Goal: Entertainment & Leisure: Consume media (video, audio)

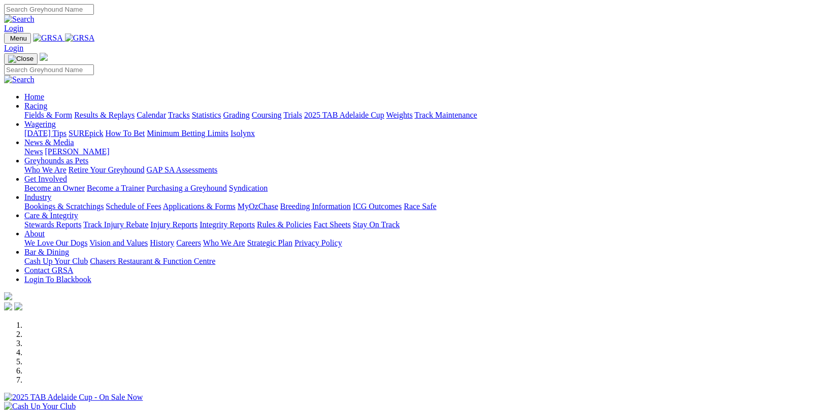
click at [130, 111] on link "Results & Replays" at bounding box center [104, 115] width 60 height 9
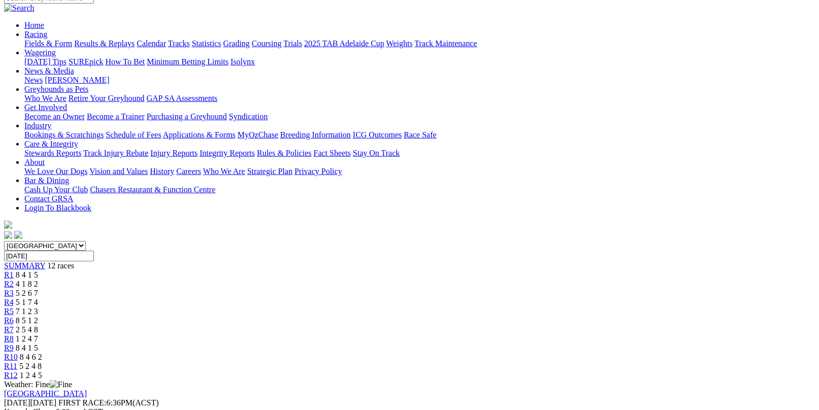
scroll to position [152, 0]
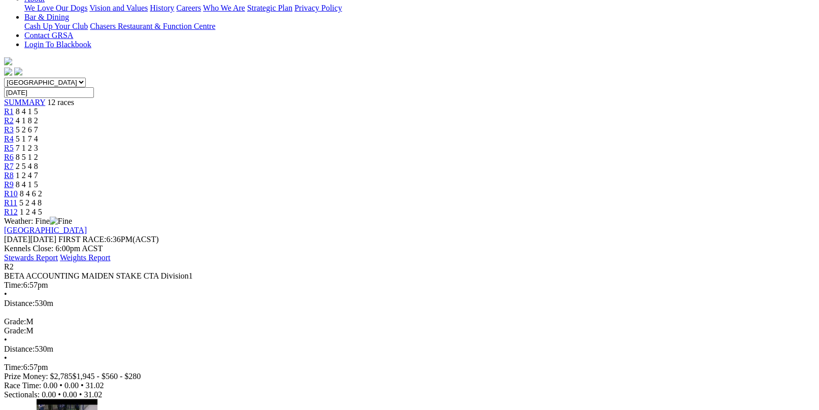
scroll to position [254, 0]
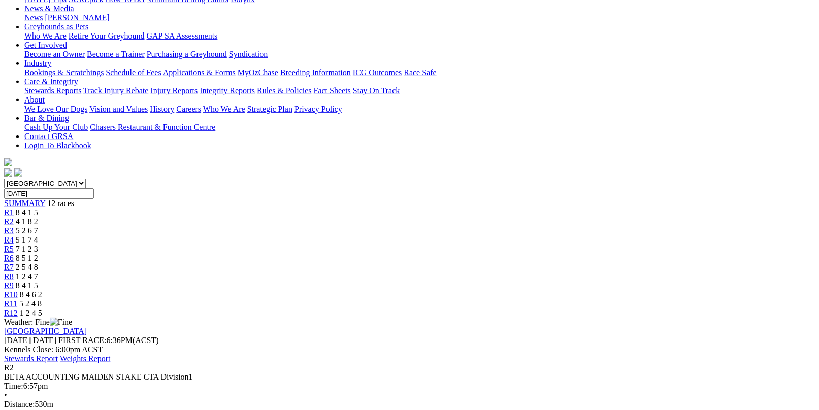
click at [14, 227] on link "R3" at bounding box center [9, 231] width 10 height 9
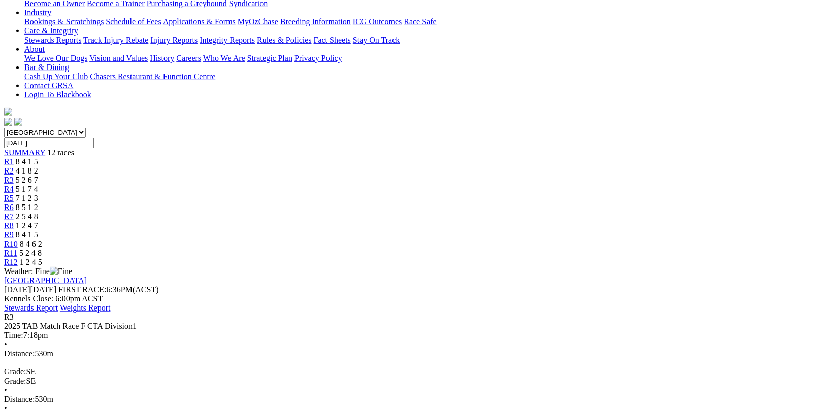
scroll to position [152, 0]
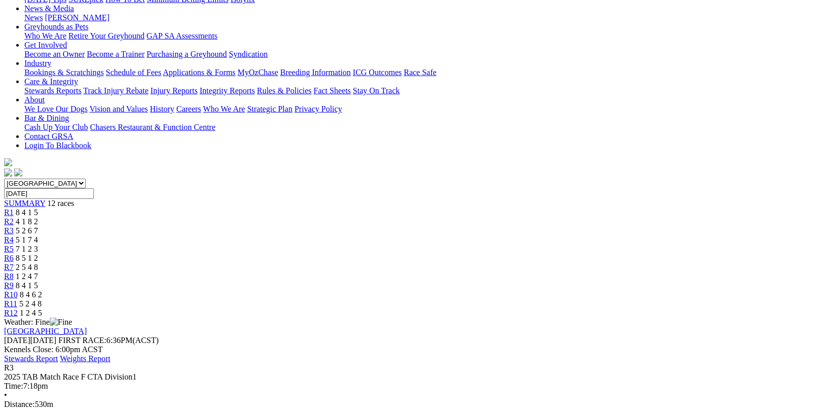
click at [38, 236] on span "5 1 7 4" at bounding box center [27, 240] width 22 height 9
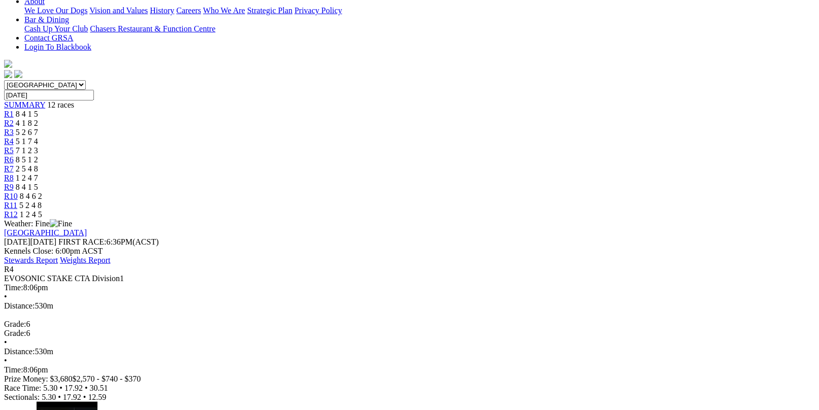
scroll to position [254, 0]
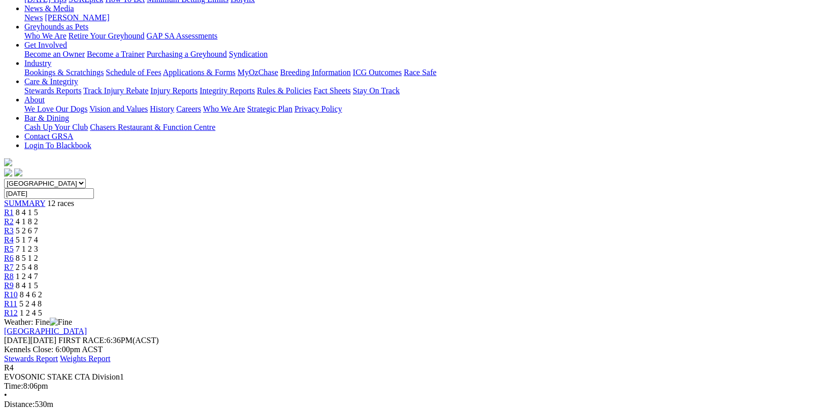
click at [367, 245] on div "R5 7 1 2 3" at bounding box center [409, 249] width 811 height 9
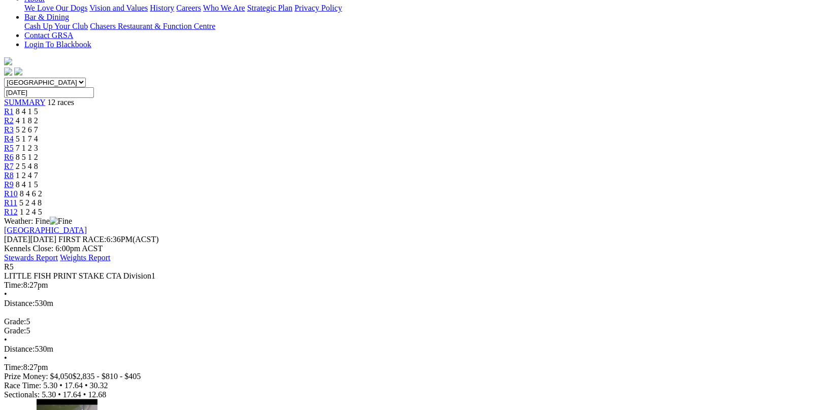
scroll to position [254, 0]
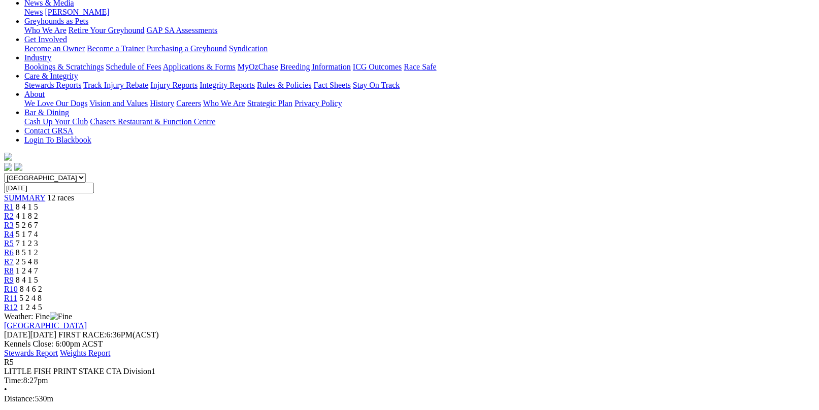
scroll to position [152, 0]
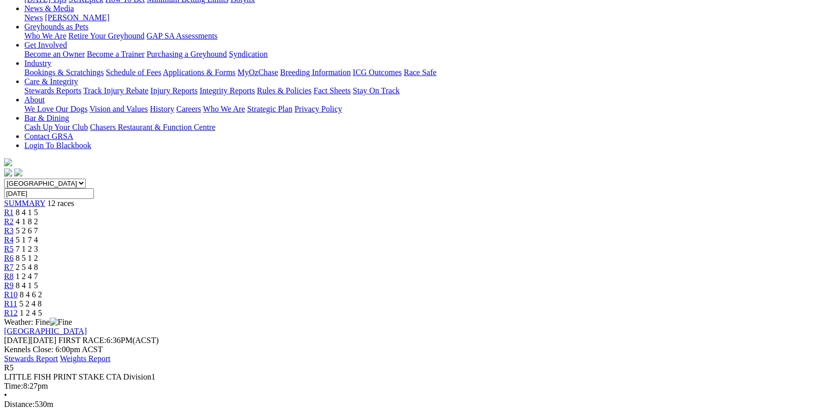
click at [38, 254] on span "8 5 1 2" at bounding box center [27, 258] width 22 height 9
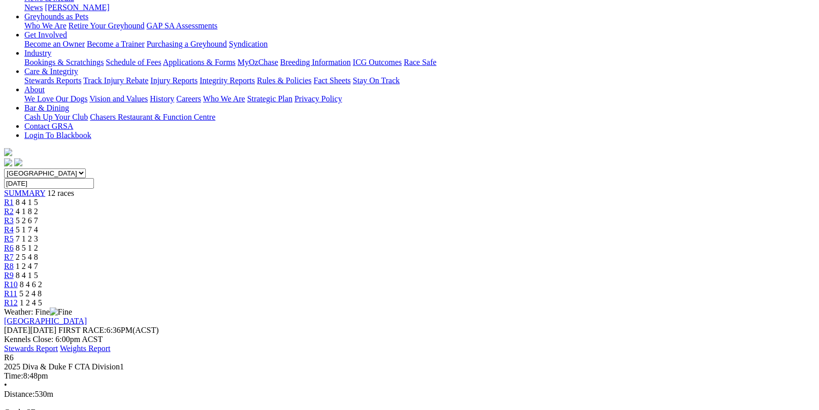
scroll to position [152, 0]
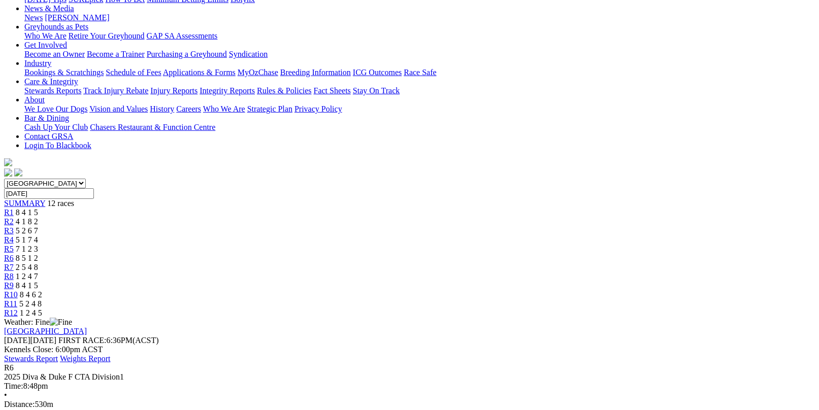
click at [38, 245] on span "7 1 2 3" at bounding box center [27, 249] width 22 height 9
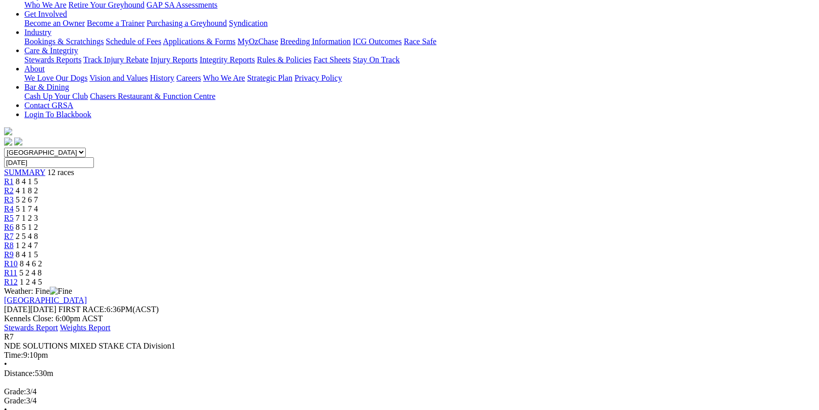
scroll to position [203, 0]
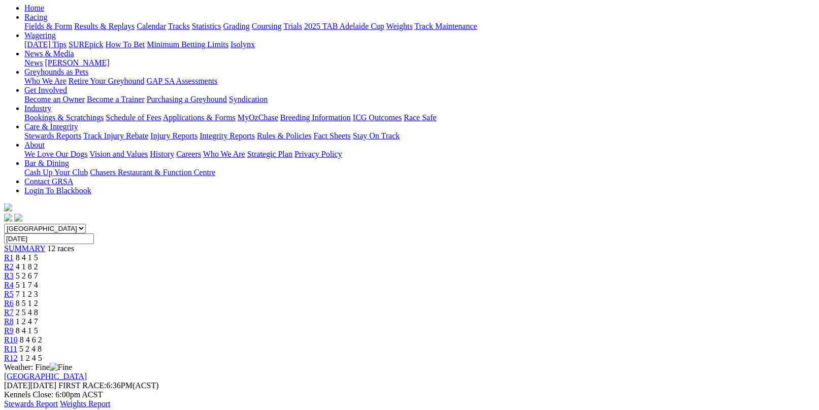
scroll to position [102, 0]
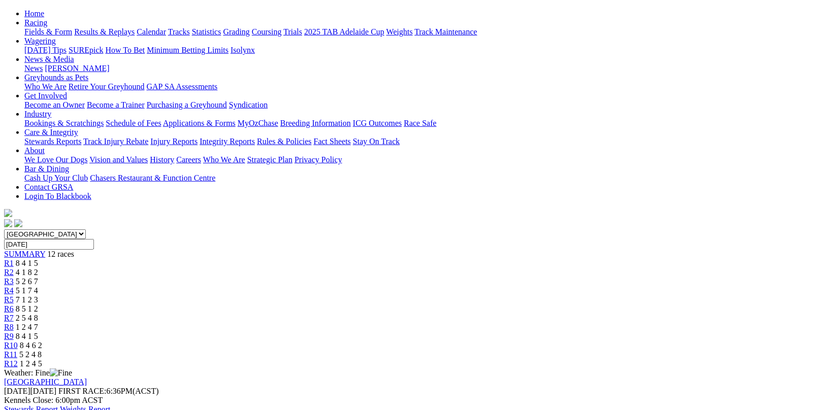
click at [38, 323] on span "1 2 4 7" at bounding box center [27, 327] width 22 height 9
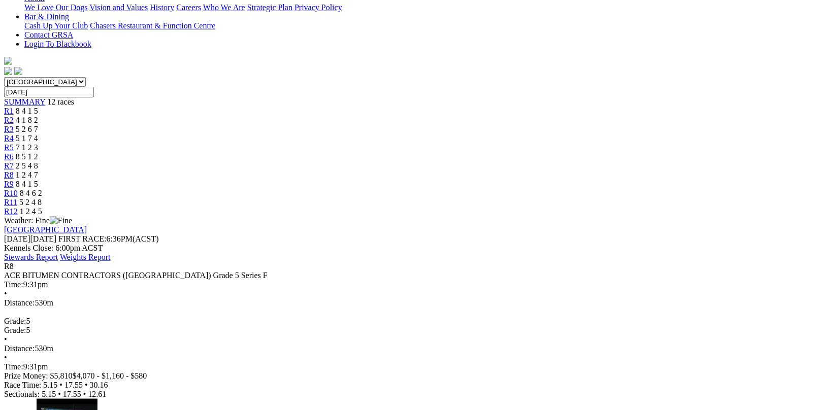
scroll to position [305, 0]
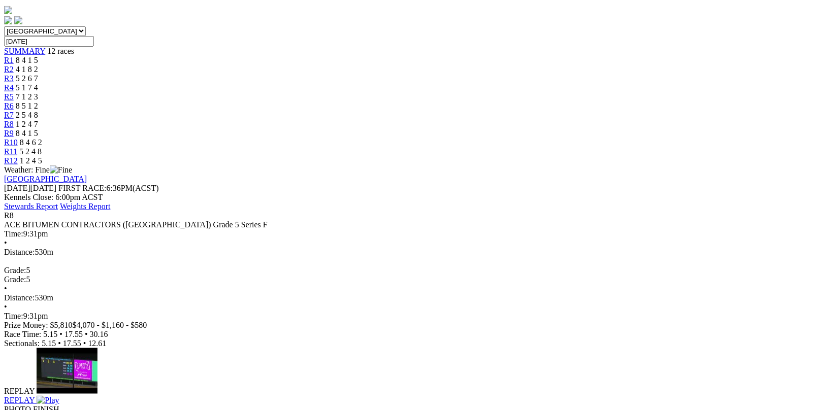
click at [431, 396] on div "REPLAY" at bounding box center [409, 400] width 811 height 9
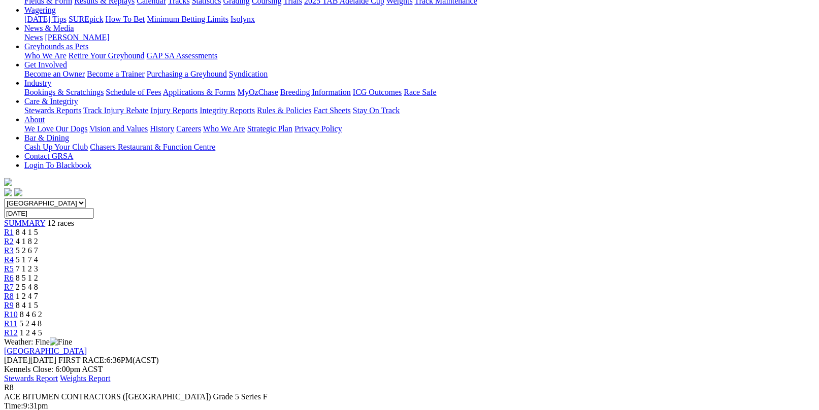
scroll to position [102, 0]
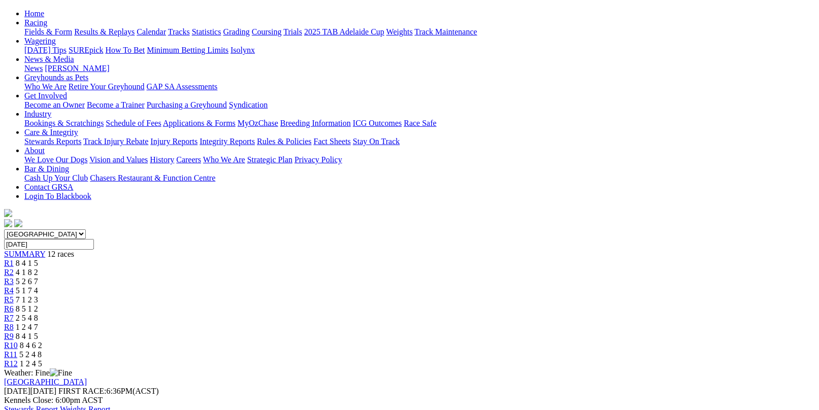
click at [14, 332] on span "R9" at bounding box center [9, 336] width 10 height 9
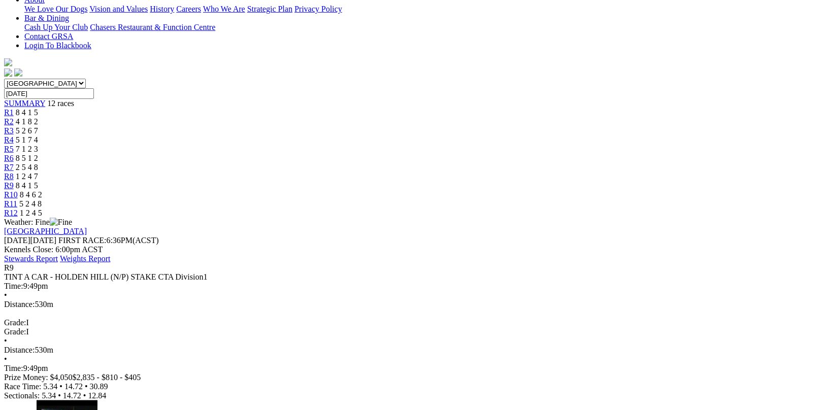
scroll to position [254, 0]
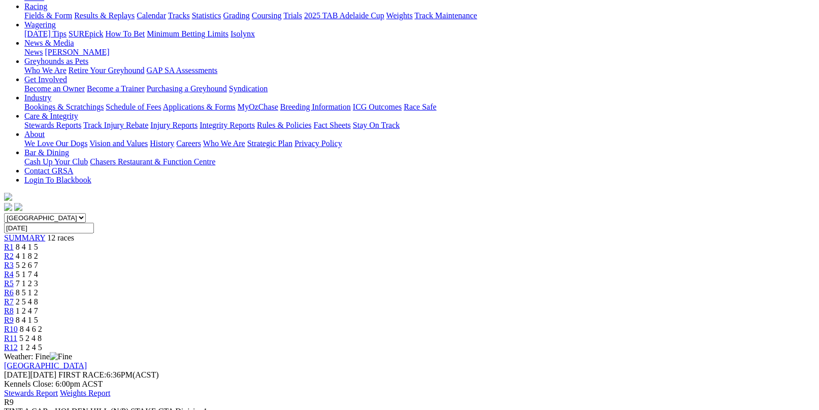
scroll to position [102, 0]
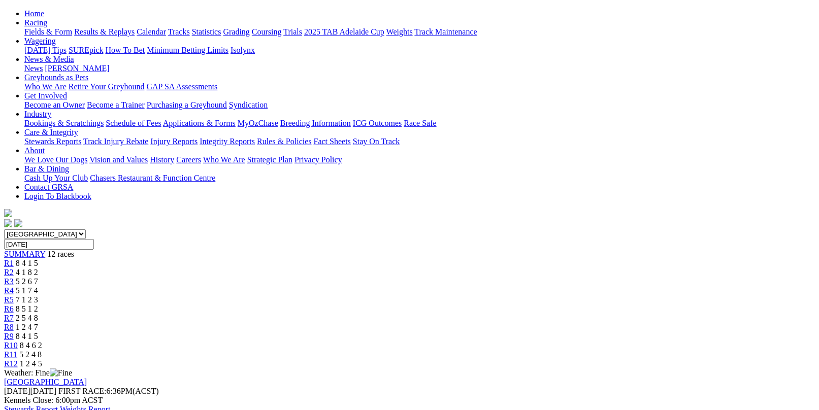
click at [17, 350] on span "R11" at bounding box center [10, 354] width 13 height 9
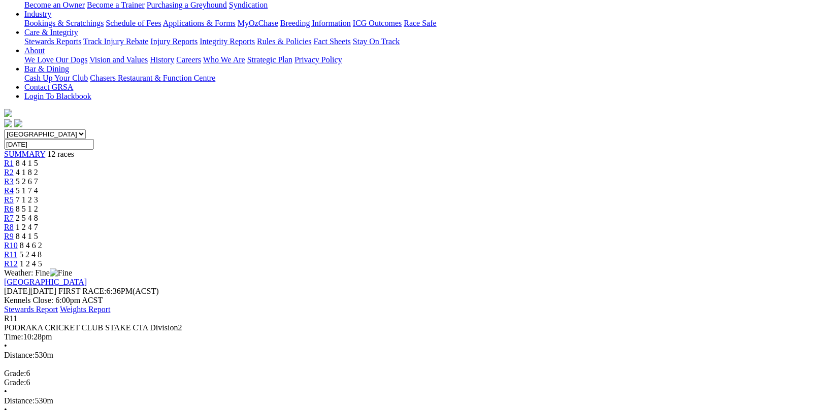
scroll to position [152, 0]
